Goal: Task Accomplishment & Management: Use online tool/utility

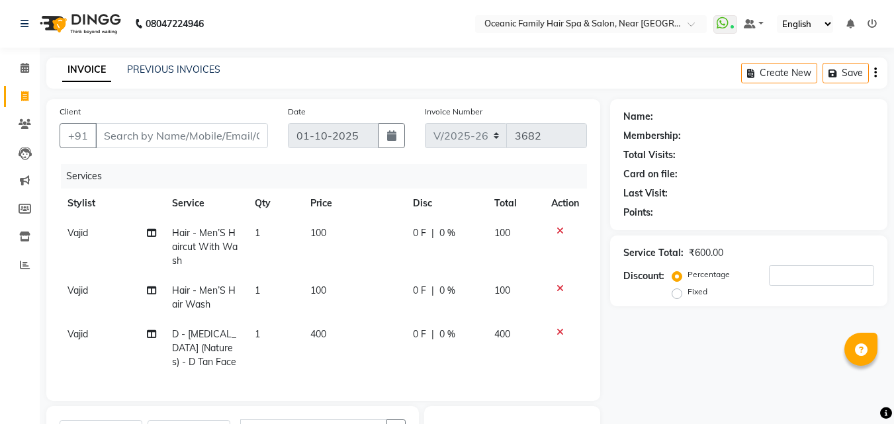
select select "4366"
select select "service"
select select "89184"
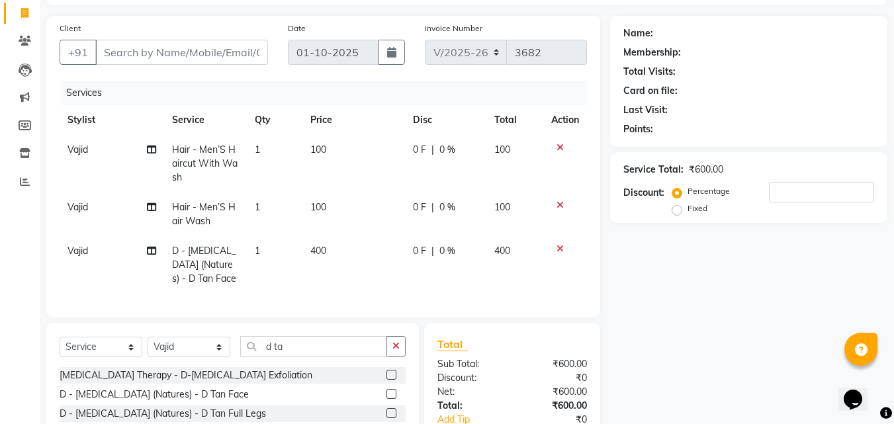
click at [397, 351] on icon "button" at bounding box center [395, 345] width 7 height 9
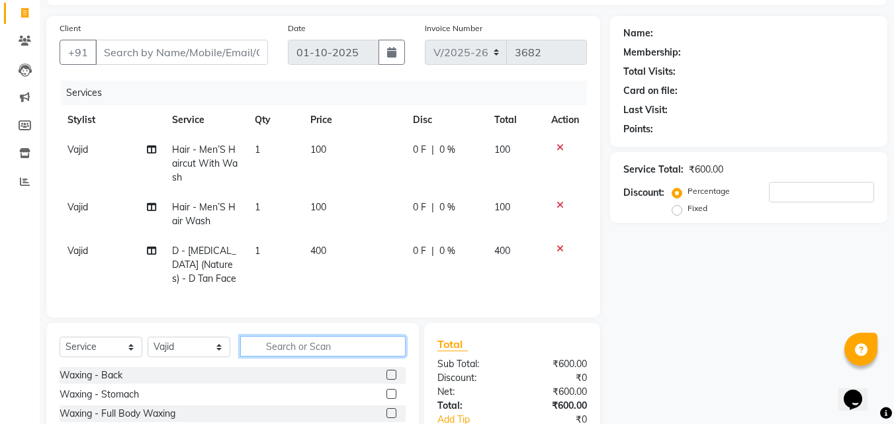
click at [389, 354] on input "text" at bounding box center [322, 346] width 165 height 21
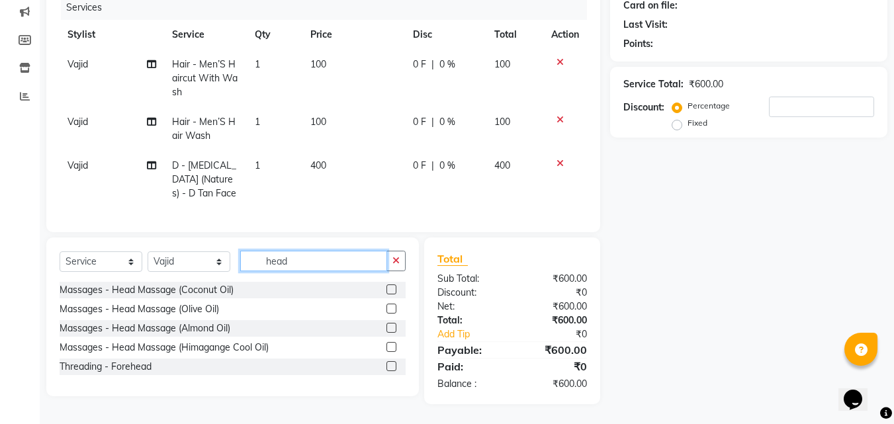
scroll to position [179, 0]
type input "head"
click at [387, 324] on label at bounding box center [391, 328] width 10 height 10
click at [387, 324] on input "checkbox" at bounding box center [390, 328] width 9 height 9
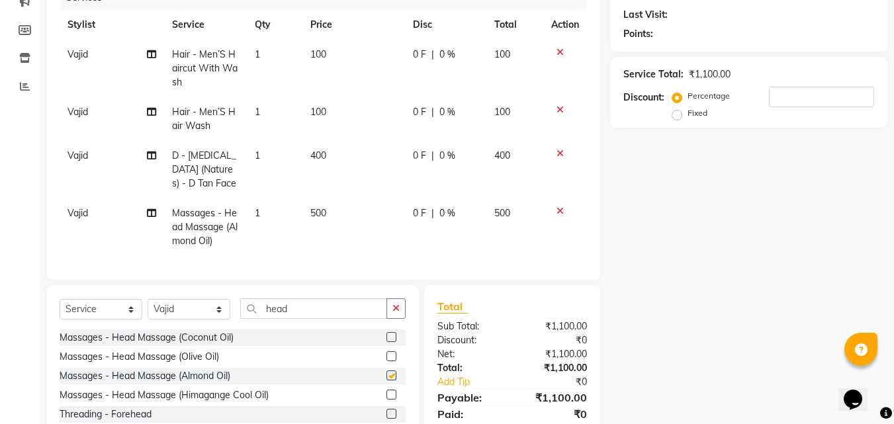
checkbox input "false"
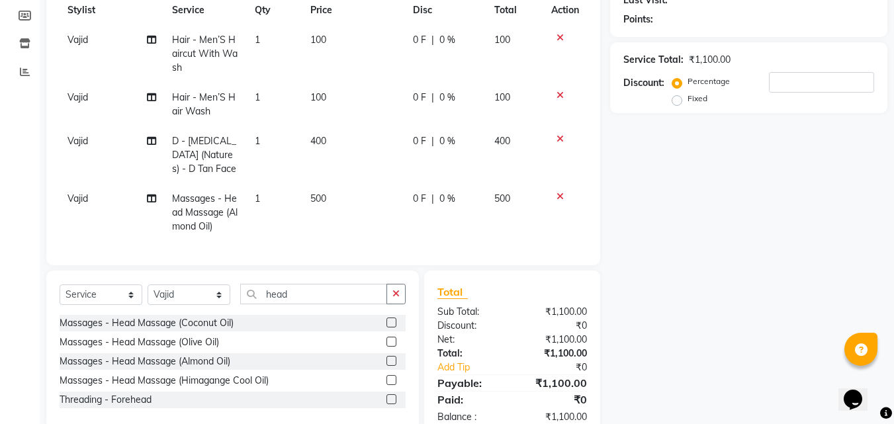
scroll to position [104, 0]
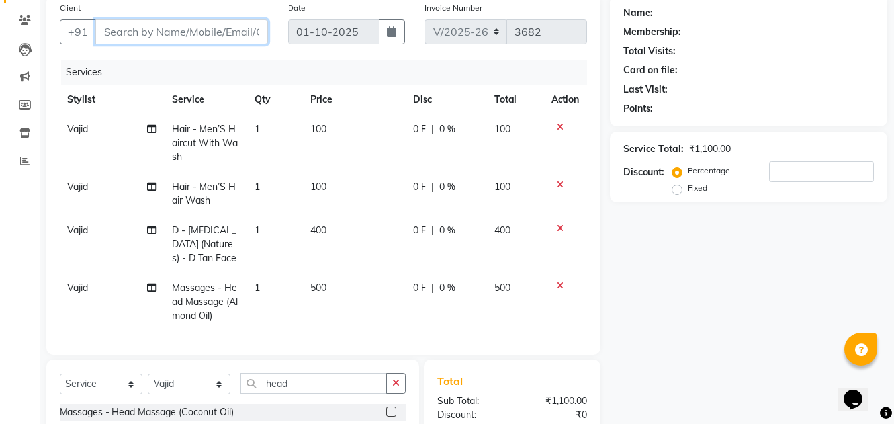
click at [237, 36] on input "Client" at bounding box center [181, 31] width 173 height 25
type input "9"
type input "0"
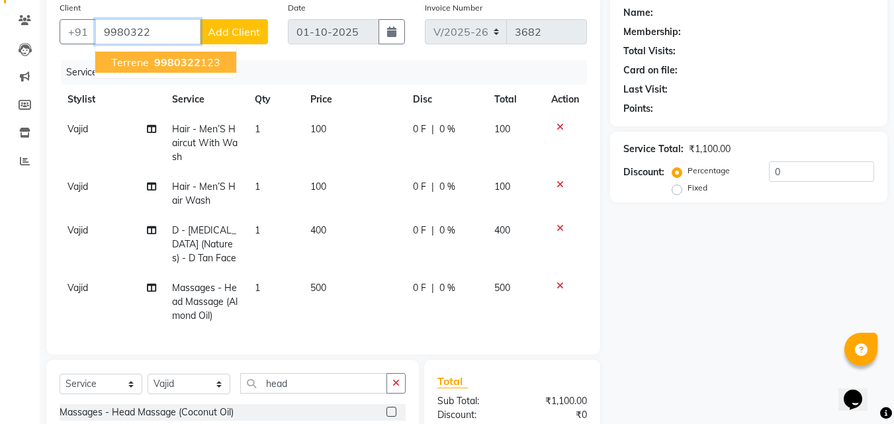
click at [209, 67] on ngb-highlight "9980322 123" at bounding box center [185, 62] width 69 height 13
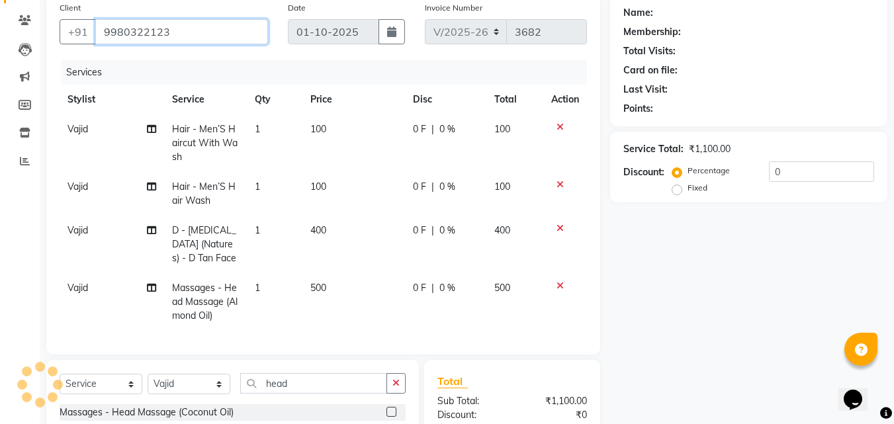
type input "9980322123"
select select "1: Object"
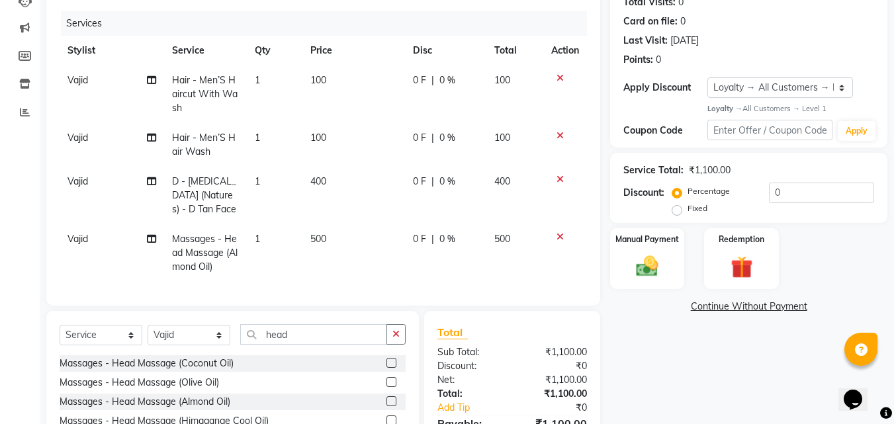
scroll to position [236, 0]
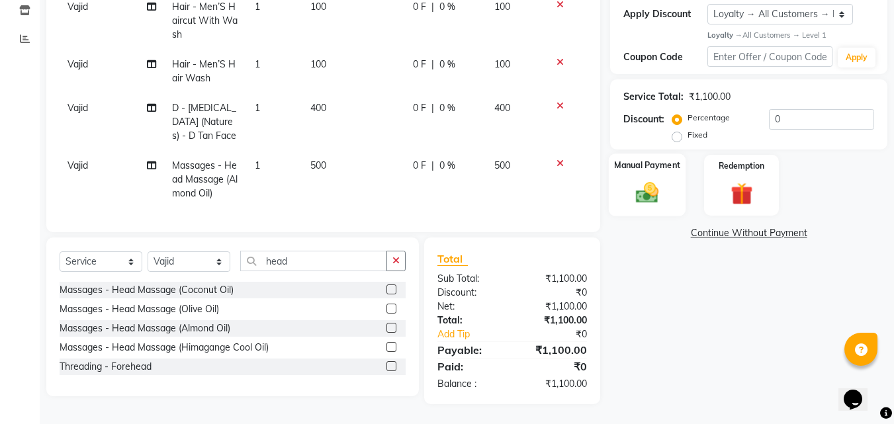
click at [647, 181] on img at bounding box center [646, 193] width 37 height 26
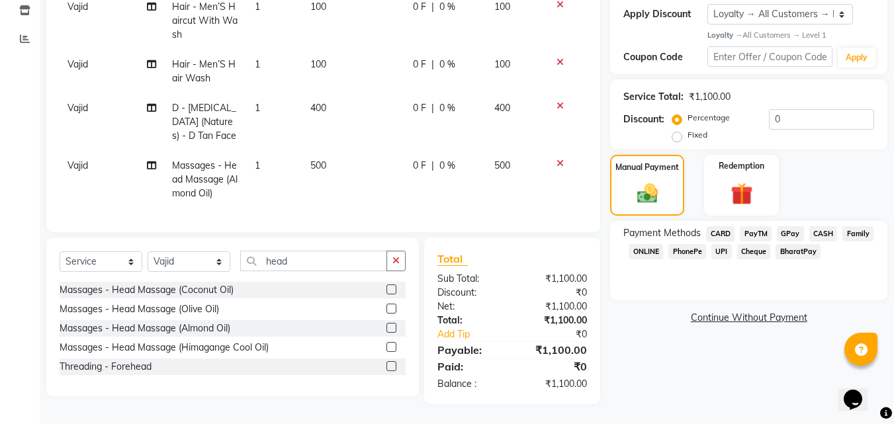
click at [762, 226] on span "PayTM" at bounding box center [755, 233] width 32 height 15
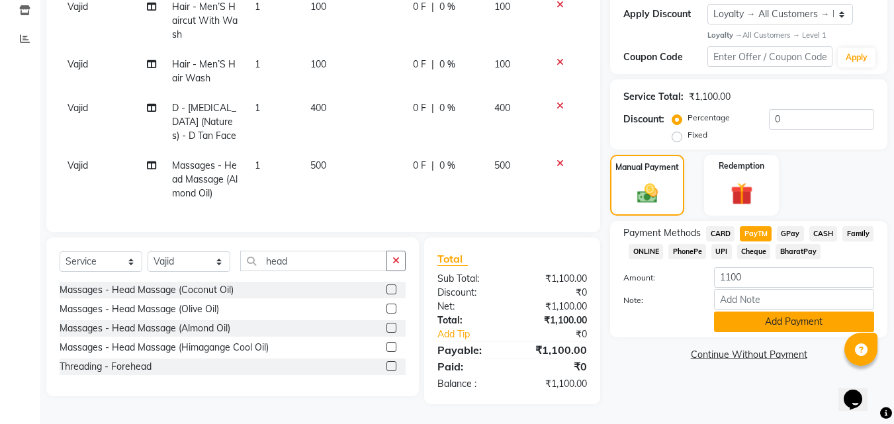
click at [830, 312] on button "Add Payment" at bounding box center [794, 322] width 160 height 21
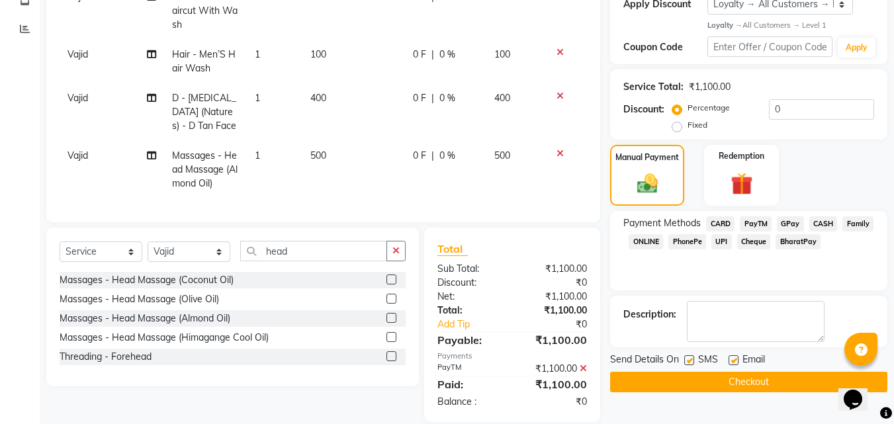
click at [822, 383] on button "Checkout" at bounding box center [748, 382] width 277 height 21
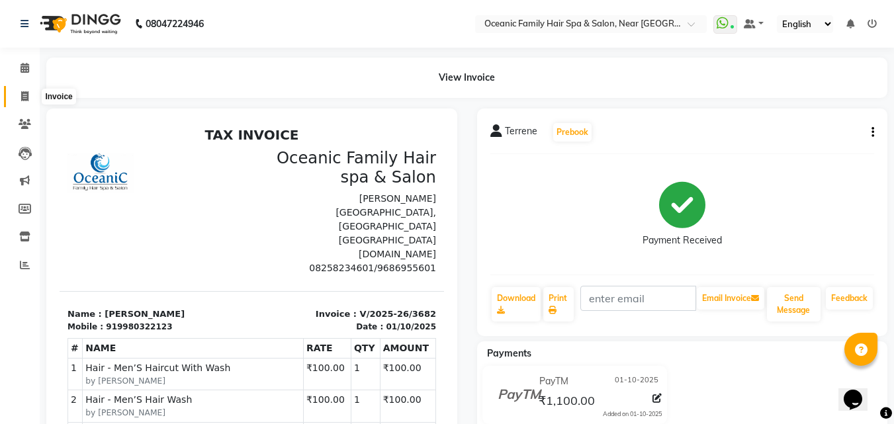
click at [23, 95] on icon at bounding box center [24, 96] width 7 height 10
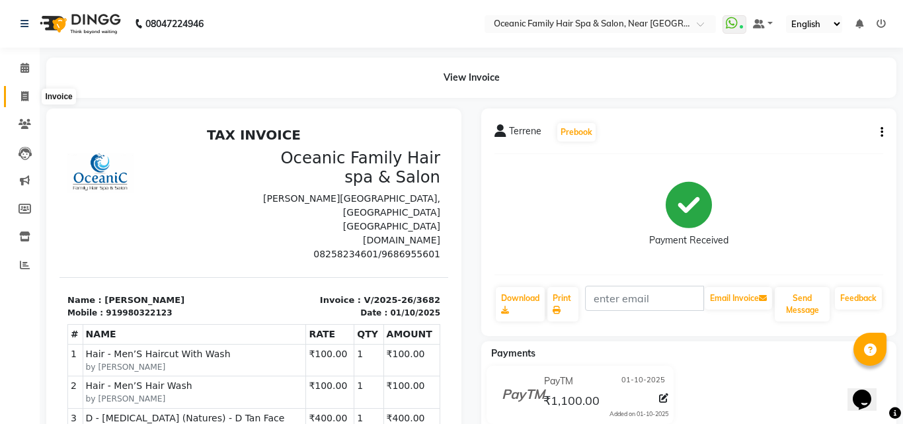
select select "4366"
select select "service"
